Goal: Task Accomplishment & Management: Use online tool/utility

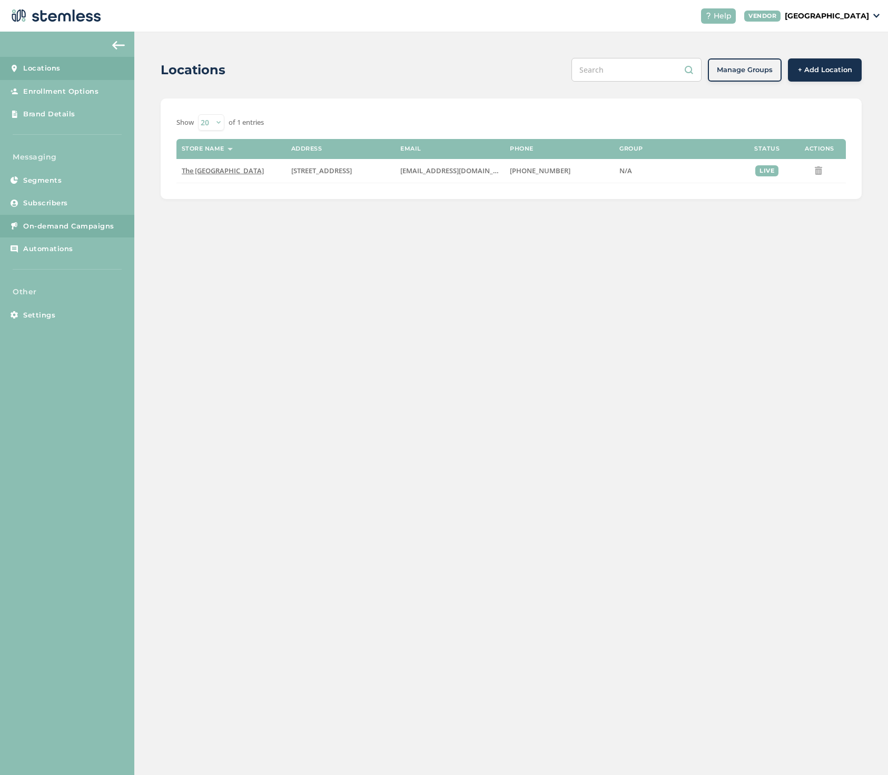
click at [61, 222] on span "On-demand Campaigns" at bounding box center [68, 226] width 91 height 11
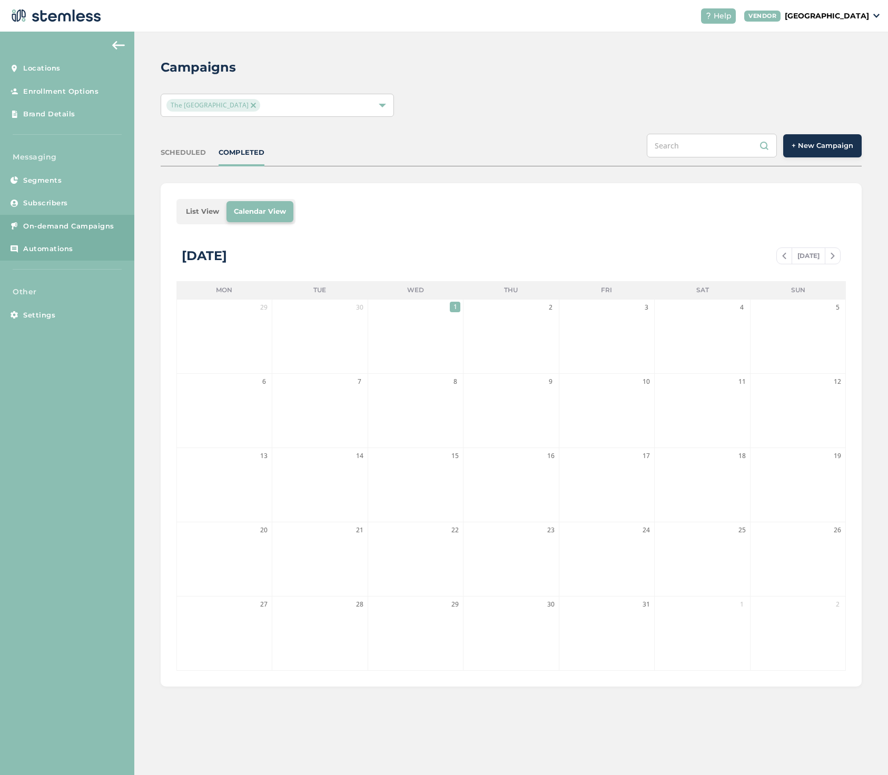
click at [58, 248] on span "Automations" at bounding box center [48, 249] width 50 height 11
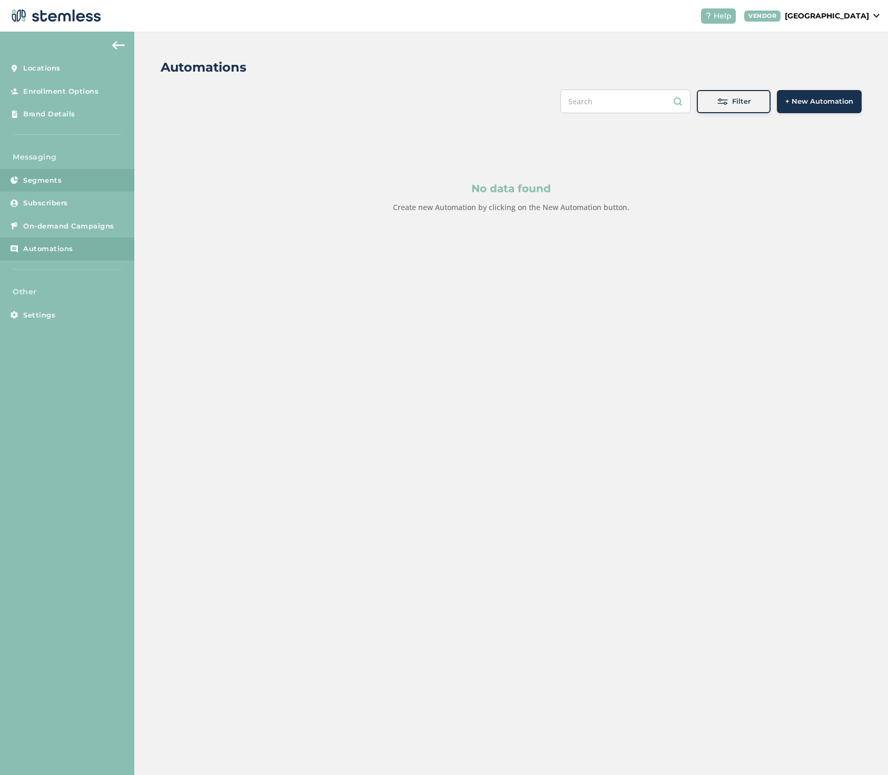
click at [54, 180] on span "Segments" at bounding box center [42, 180] width 38 height 11
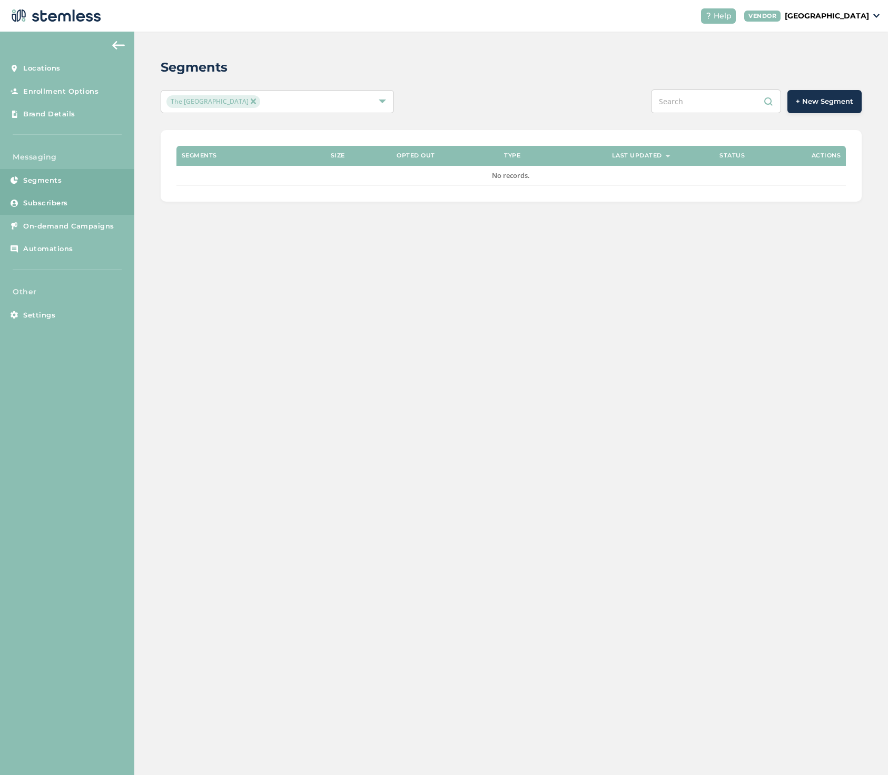
click at [57, 198] on span "Subscribers" at bounding box center [45, 203] width 45 height 11
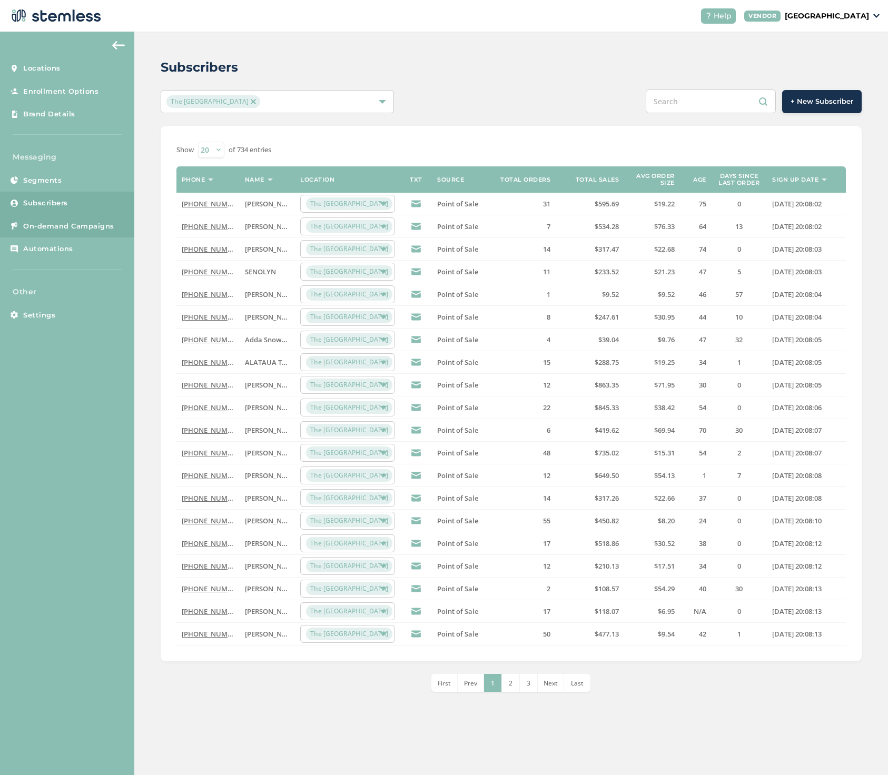
click at [68, 224] on span "On-demand Campaigns" at bounding box center [68, 226] width 91 height 11
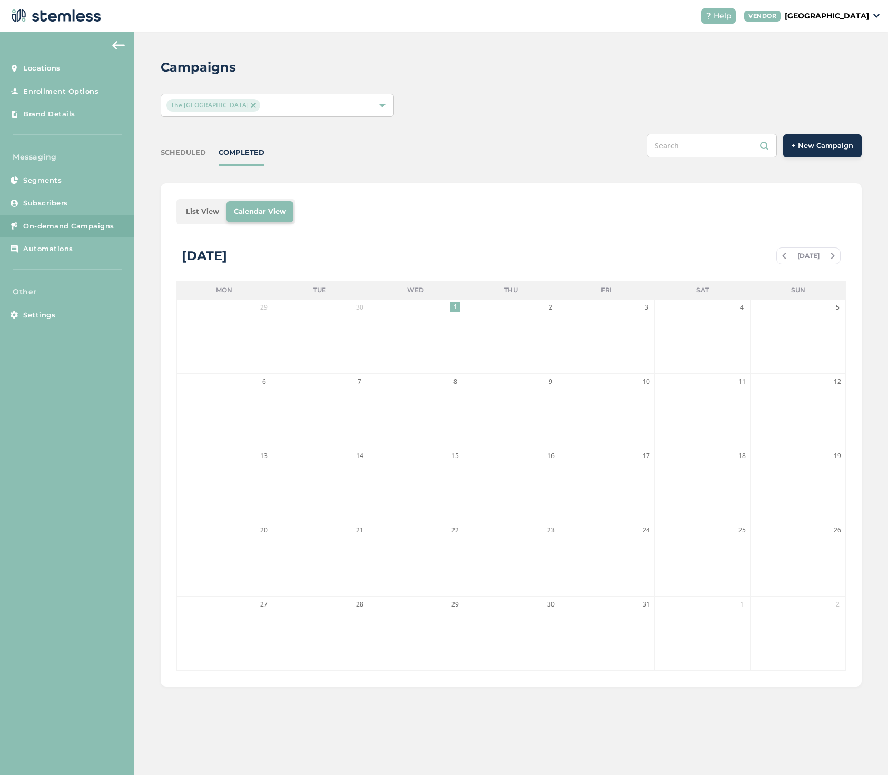
click at [806, 146] on span "+ New Campaign" at bounding box center [823, 146] width 62 height 11
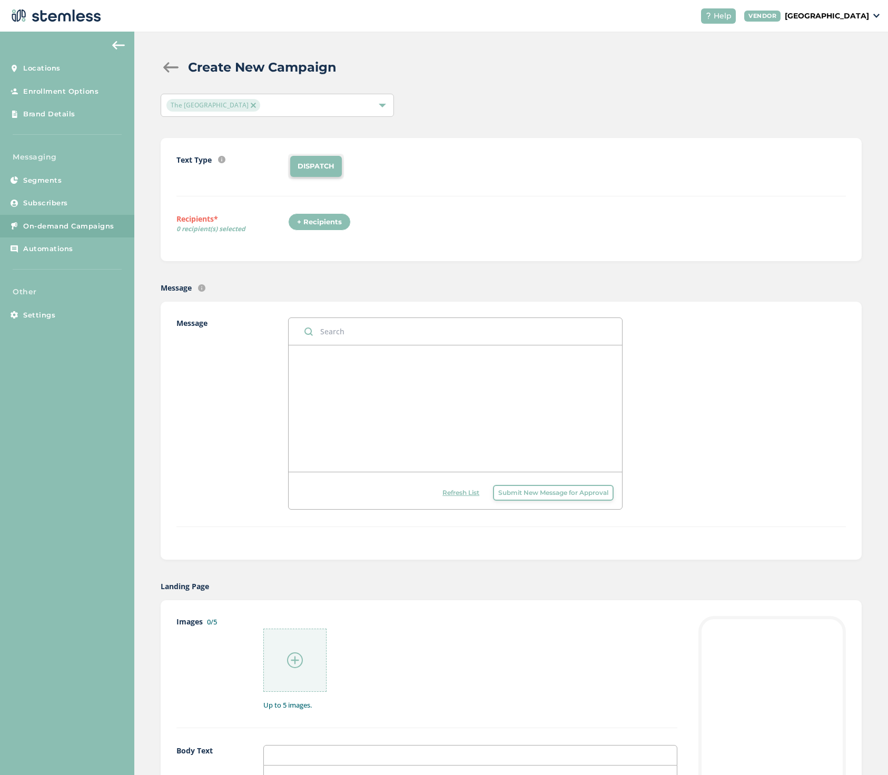
click at [296, 658] on img at bounding box center [295, 660] width 16 height 16
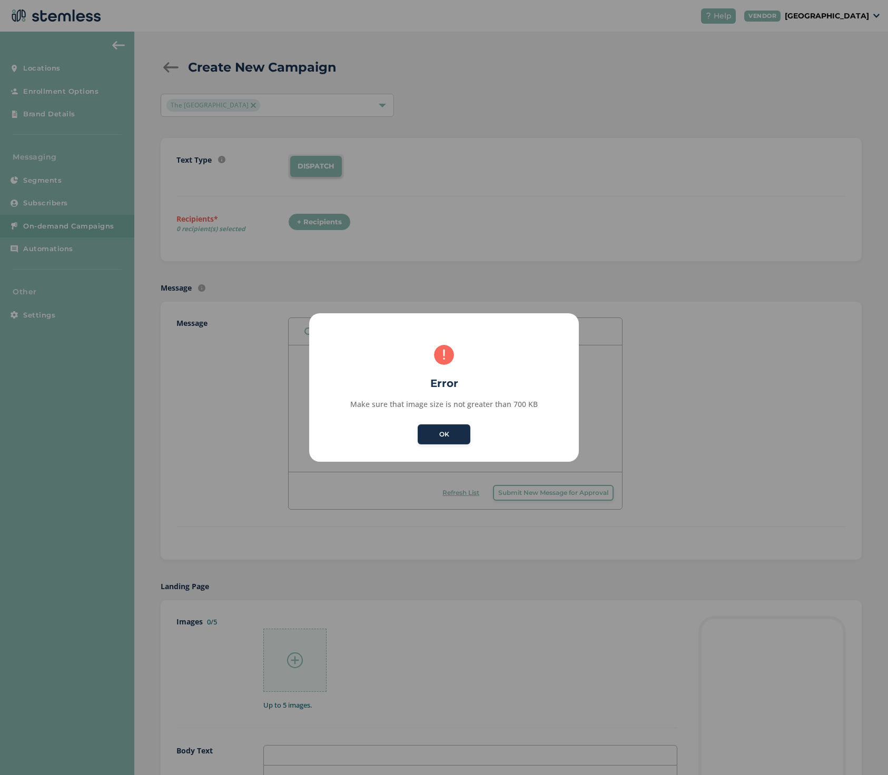
click at [450, 437] on button "OK" at bounding box center [444, 434] width 53 height 20
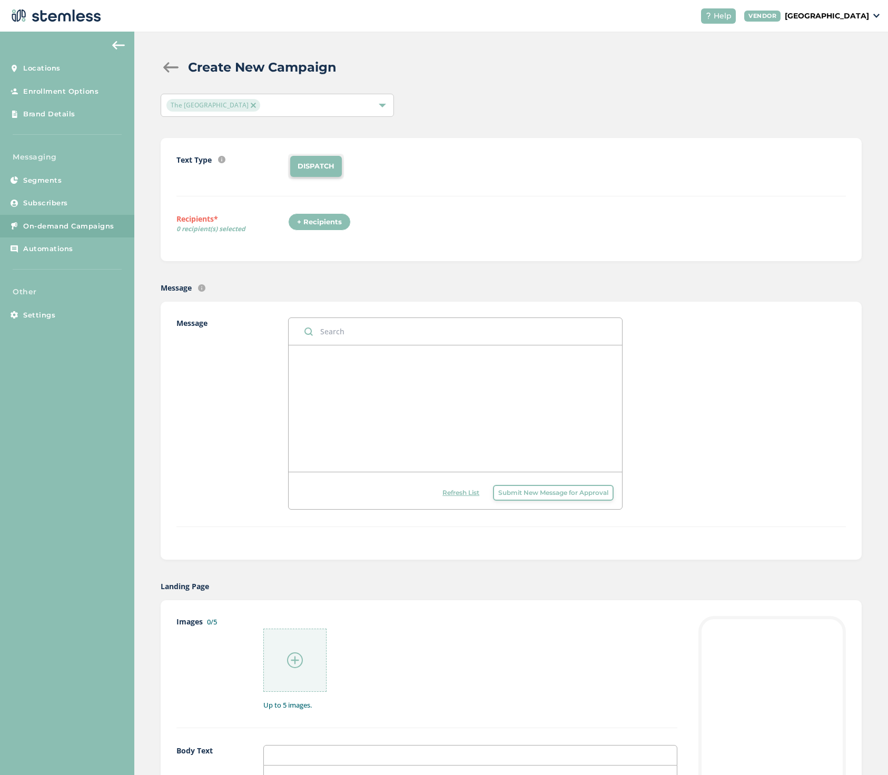
click at [297, 657] on img at bounding box center [295, 660] width 16 height 16
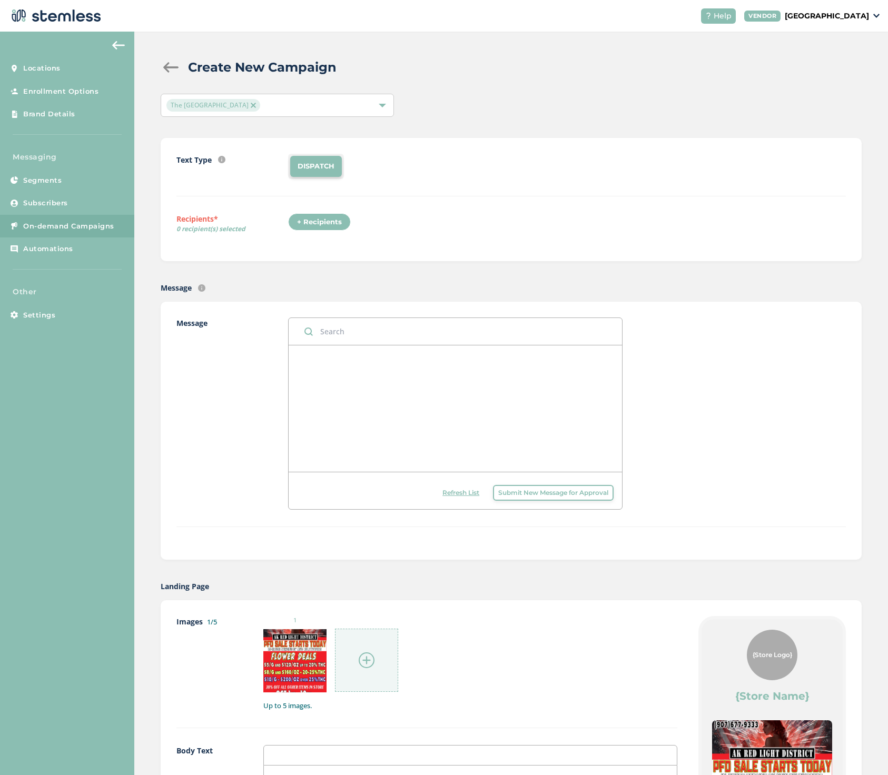
click at [324, 220] on div "+ Recipients" at bounding box center [319, 222] width 63 height 18
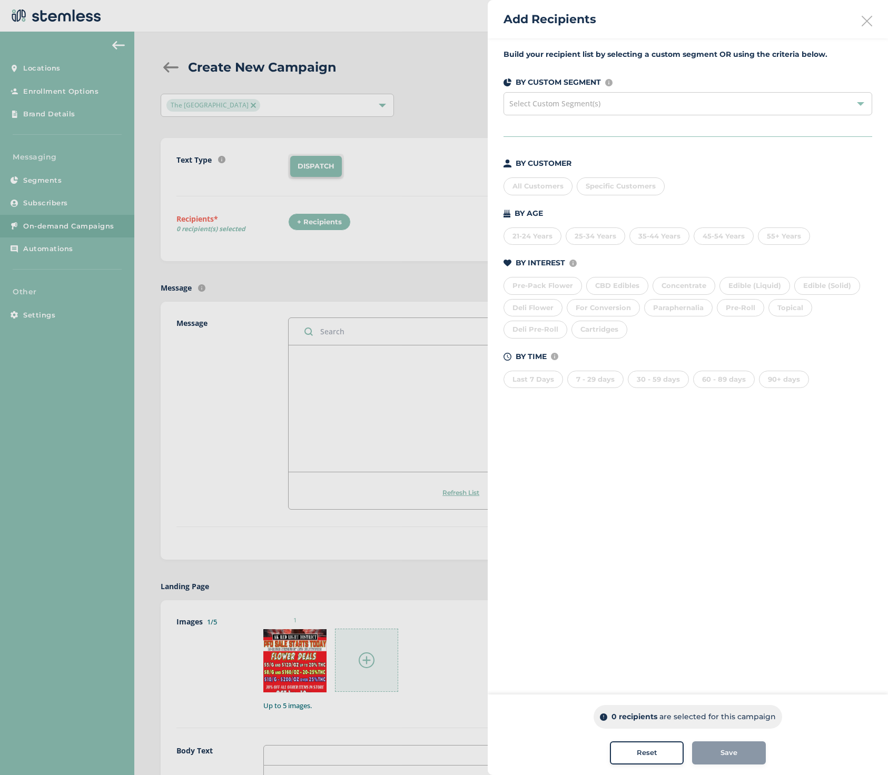
click at [527, 184] on div "All Customers" at bounding box center [537, 186] width 69 height 18
click at [739, 756] on div "Save" at bounding box center [728, 753] width 57 height 11
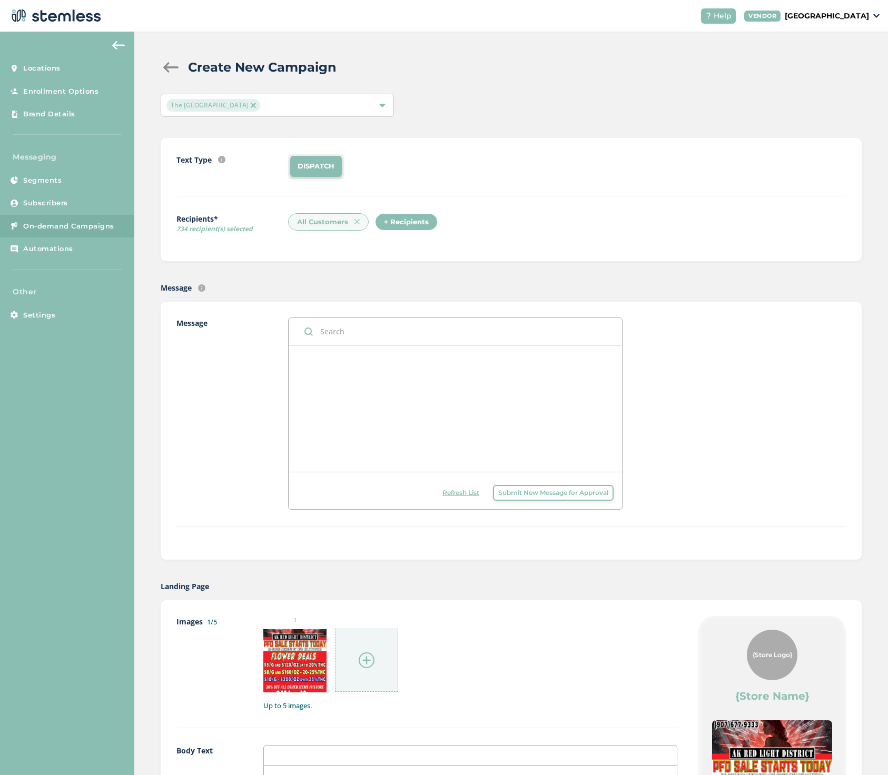
click at [337, 325] on input "text" at bounding box center [456, 331] width 334 height 27
click at [330, 368] on div at bounding box center [456, 408] width 334 height 126
click at [327, 328] on input "text" at bounding box center [456, 331] width 334 height 27
click at [425, 333] on input "Check out exclusive Red Light deals. Our biggest" at bounding box center [456, 331] width 334 height 27
click at [508, 336] on input "Check out exclusive Red Light PFD deals. Our biggest" at bounding box center [456, 331] width 334 height 27
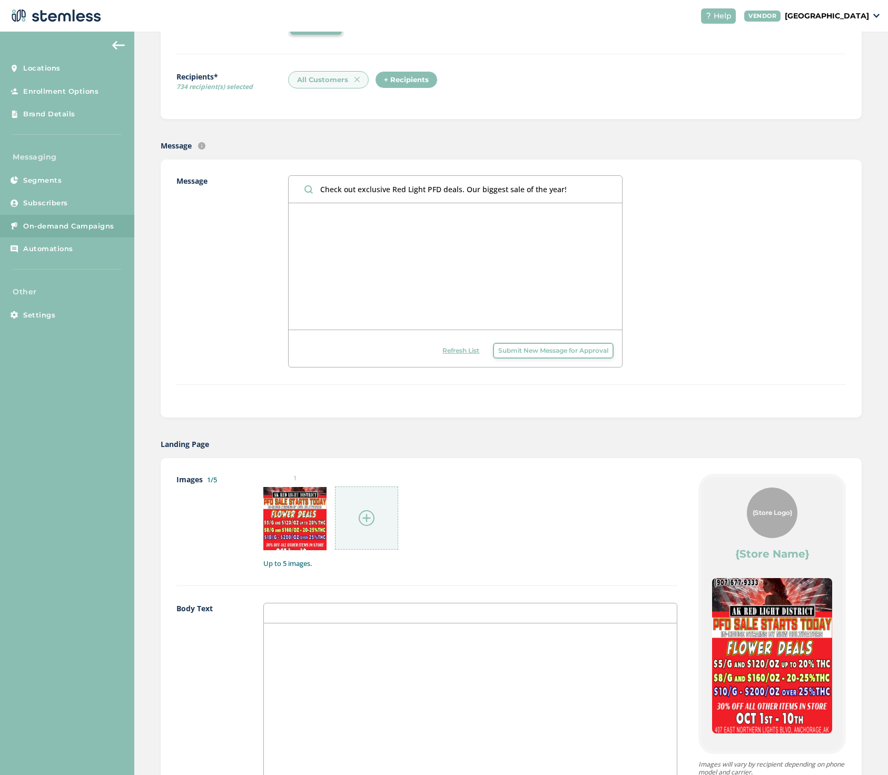
scroll to position [163, 0]
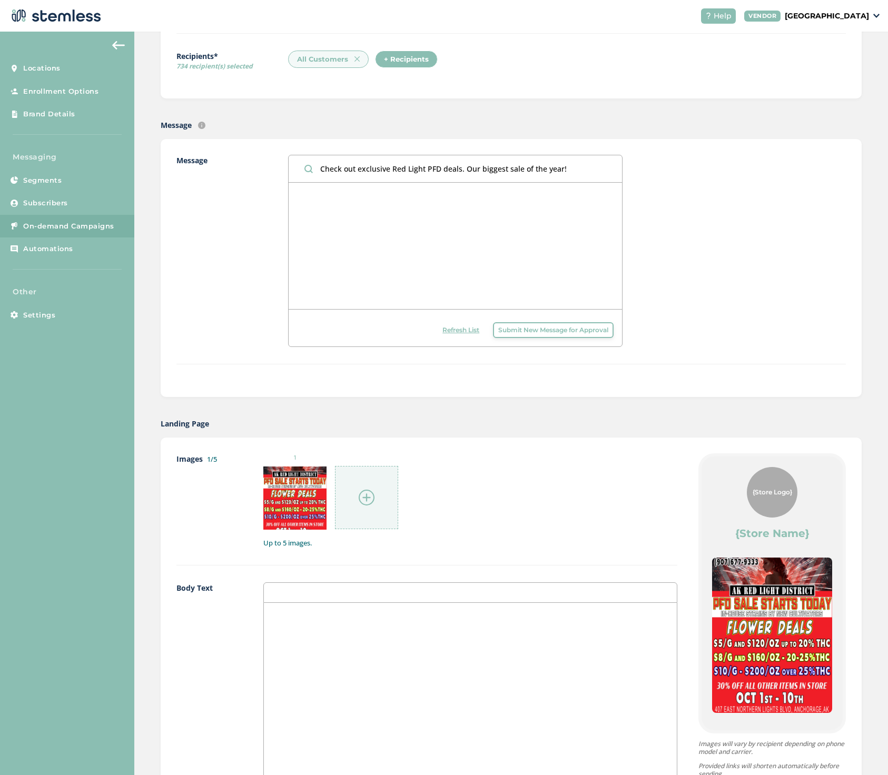
type input "Check out exclusive Red Light PFD deals. Our biggest sale of the year!"
click at [766, 499] on div "{Store Logo}" at bounding box center [772, 492] width 51 height 51
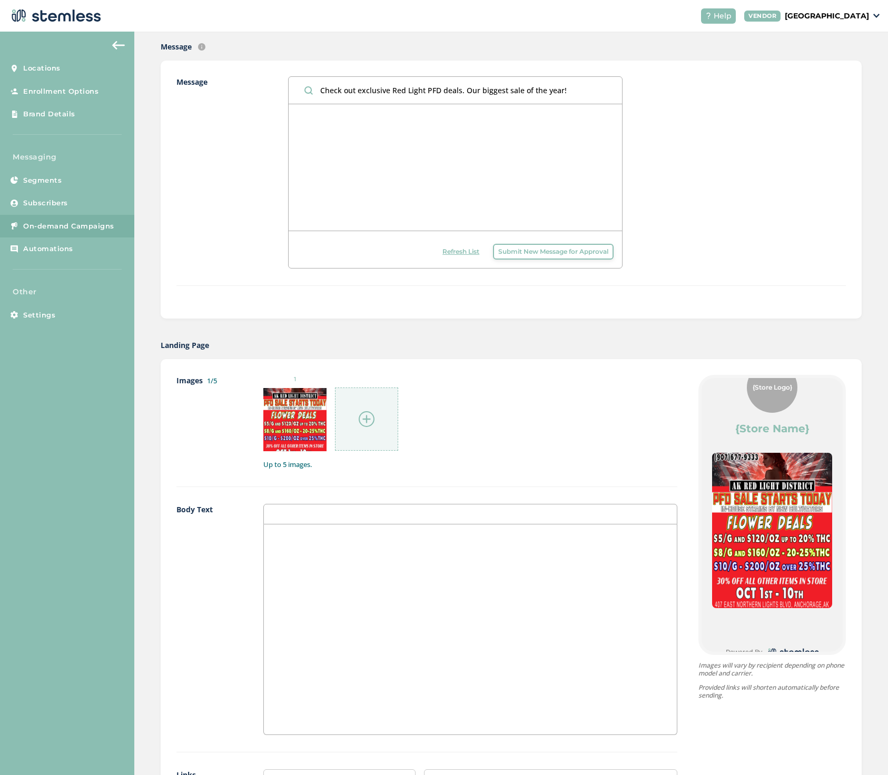
scroll to position [26, 0]
